Goal: Navigation & Orientation: Find specific page/section

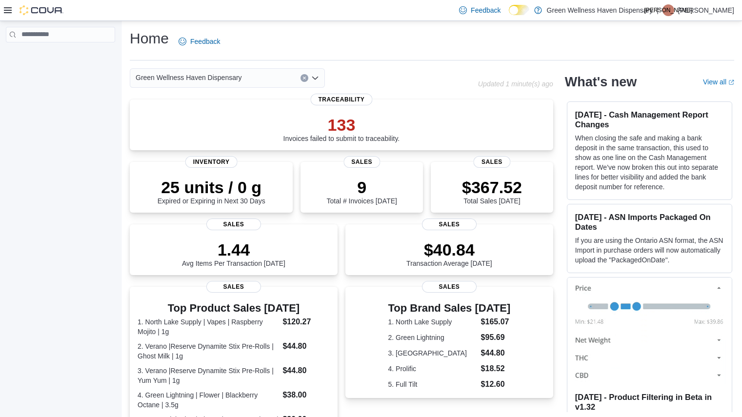
click at [129, 98] on div "Home Feedback Green Wellness Haven Dispensary Updated 1 minute(s) ago 133 Invoi…" at bounding box center [432, 340] width 620 height 638
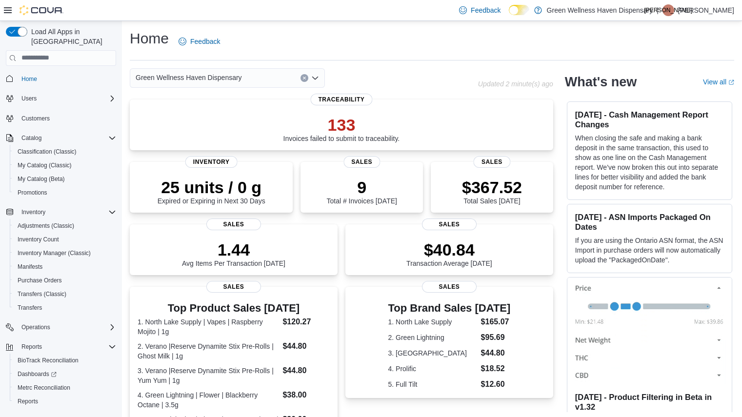
scroll to position [244, 0]
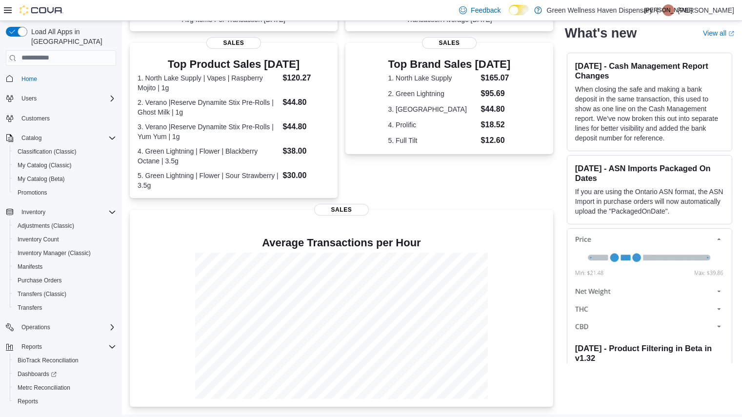
click at [121, 271] on div "Load All Apps in New Hub Home Users Customers Catalog Classification (Classic) …" at bounding box center [371, 96] width 742 height 638
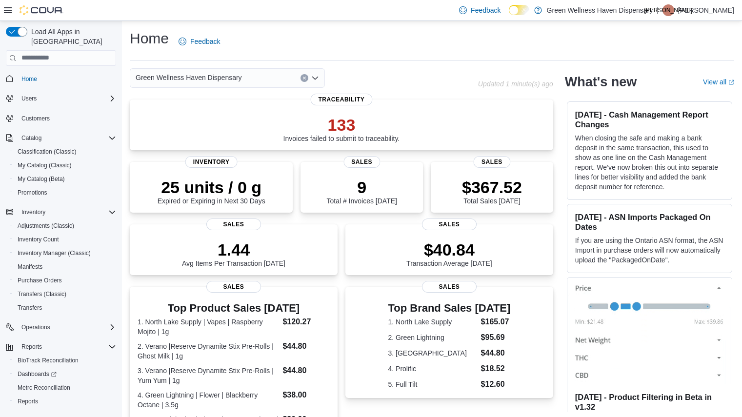
click at [128, 199] on div "Home Feedback Green Wellness Haven Dispensary Updated 1 minute(s) ago 133 Invoi…" at bounding box center [432, 340] width 620 height 638
click at [124, 155] on div "Home Feedback Green Wellness Haven Dispensary Updated 1 minute(s) ago 133 Invoi…" at bounding box center [432, 340] width 620 height 638
